Goal: Navigation & Orientation: Find specific page/section

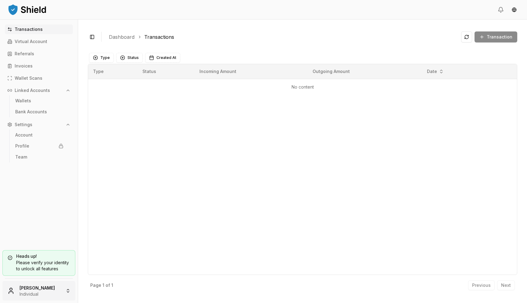
click at [31, 285] on html "Transactions Virtual Account Referrals Invoices Wallet Scans Linked Accounts Wa…" at bounding box center [263, 151] width 527 height 303
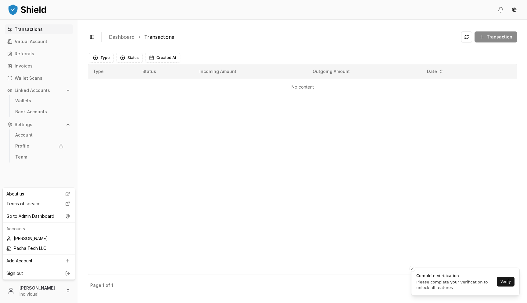
click at [105, 244] on html "Transactions Virtual Account Referrals Invoices Wallet Scans Linked Accounts Wa…" at bounding box center [263, 151] width 527 height 303
click at [45, 292] on html "Transactions Virtual Account Referrals Invoices Wallet Scans Linked Accounts Wa…" at bounding box center [263, 151] width 527 height 303
click at [58, 213] on div "Go to Admin Dashboard" at bounding box center [39, 216] width 70 height 10
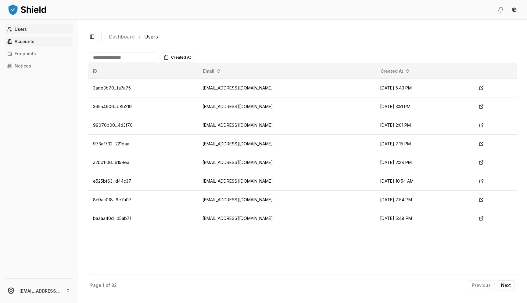
click at [42, 41] on link "Accounts" at bounding box center [39, 42] width 68 height 10
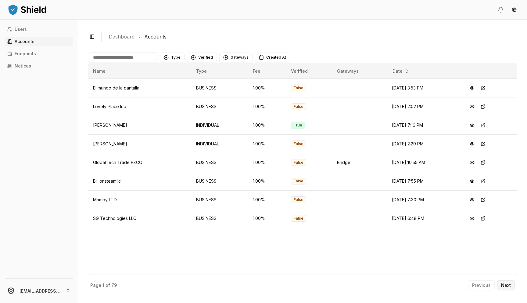
click at [503, 288] on button "Next" at bounding box center [507, 285] width 18 height 10
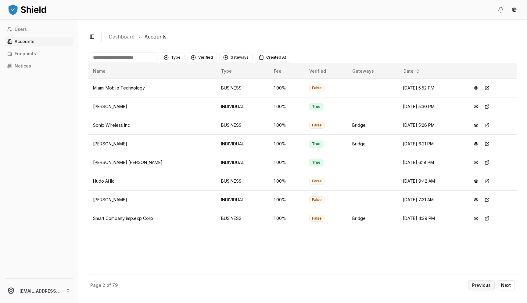
click at [481, 289] on button "Previous" at bounding box center [482, 285] width 27 height 10
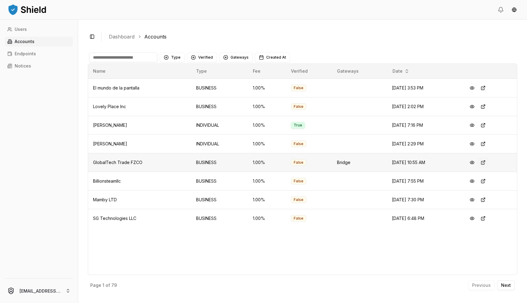
click at [487, 163] on button at bounding box center [483, 162] width 11 height 11
